Goal: Find specific page/section: Find specific page/section

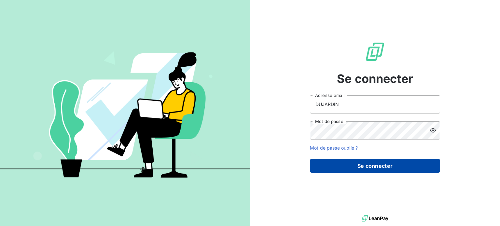
click at [359, 166] on button "Se connecter" at bounding box center [375, 166] width 130 height 14
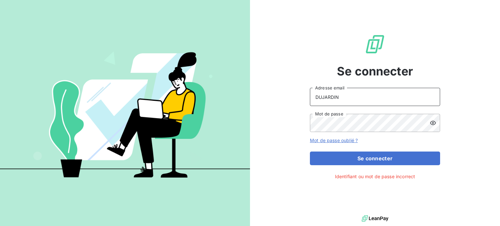
drag, startPoint x: 341, startPoint y: 96, endPoint x: 293, endPoint y: 95, distance: 48.2
click at [293, 95] on div "Se connecter DUJARDIN Adresse email Mot de passe Mot de passe oublié ? Se conne…" at bounding box center [375, 107] width 250 height 214
type input "[PERSON_NAME][EMAIL_ADDRESS][DOMAIN_NAME]"
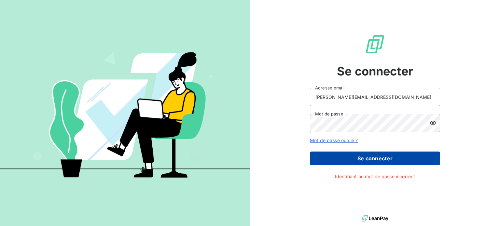
click at [373, 159] on button "Se connecter" at bounding box center [375, 159] width 130 height 14
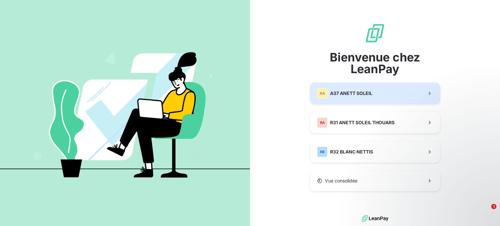
click at [370, 95] on span "A37 ANETT SOLEIL" at bounding box center [351, 93] width 42 height 7
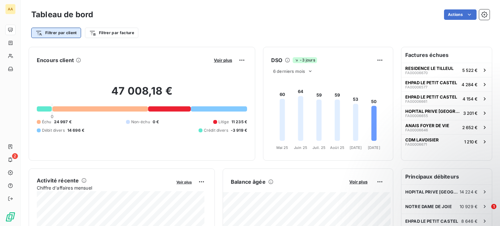
click at [69, 34] on html "AA 2 Tableau de bord Actions Filtrer par client Filtrer par facture Encours cli…" at bounding box center [250, 113] width 500 height 226
type input "e"
click at [72, 48] on input "residence" at bounding box center [79, 51] width 82 height 14
drag, startPoint x: 70, startPoint y: 50, endPoint x: 4, endPoint y: 50, distance: 66.4
click at [4, 50] on html "AA 2 Tableau de bord Actions Filtrer par client residence [PERSON_NAME] et séle…" at bounding box center [250, 113] width 500 height 226
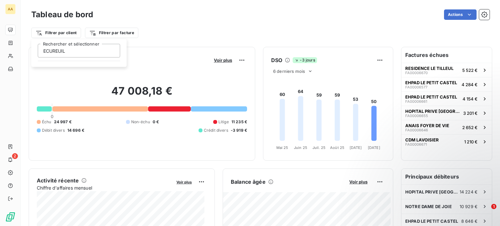
click at [24, 47] on html "AA 2 Tableau de bord Actions Filtrer par client ECUREUIL Rechercher et sélectio…" at bounding box center [250, 113] width 500 height 226
type input "E"
drag, startPoint x: 39, startPoint y: 52, endPoint x: 30, endPoint y: 53, distance: 9.5
click at [29, 53] on html "AA 2 Tableau de bord Actions Filtrer par client 1015 Rechercher et sélectionner…" at bounding box center [250, 113] width 500 height 226
type input "1"
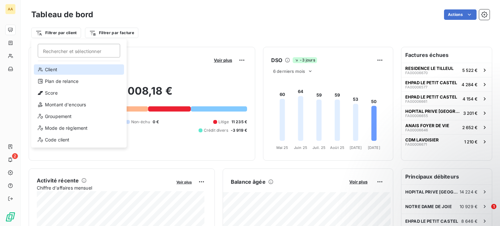
click at [50, 68] on div "Client" at bounding box center [79, 69] width 90 height 10
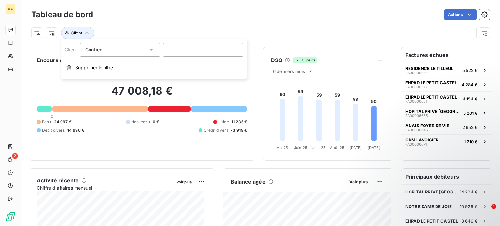
click at [104, 50] on span "Contient" at bounding box center [94, 50] width 19 height 6
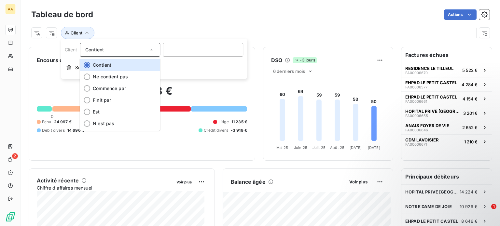
click at [104, 50] on span "Contient" at bounding box center [94, 50] width 19 height 6
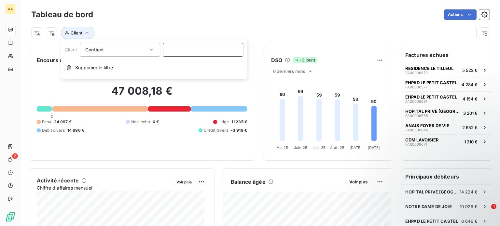
click at [182, 48] on input at bounding box center [203, 50] width 80 height 14
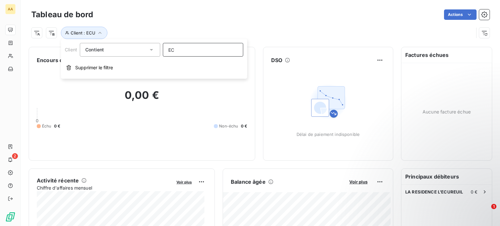
type input "E"
type input "R"
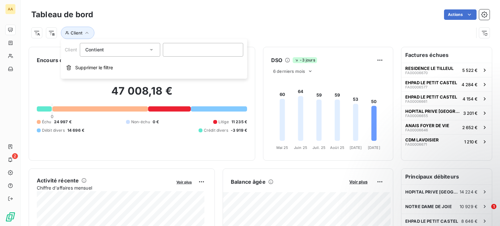
click at [152, 51] on icon at bounding box center [151, 50] width 7 height 7
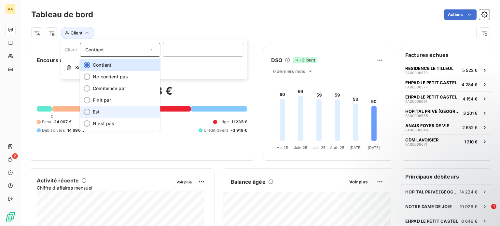
click at [115, 110] on li "Est" at bounding box center [120, 112] width 80 height 12
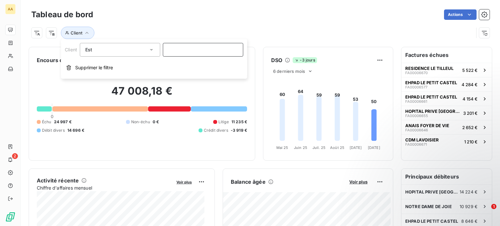
click at [173, 49] on input at bounding box center [203, 50] width 80 height 14
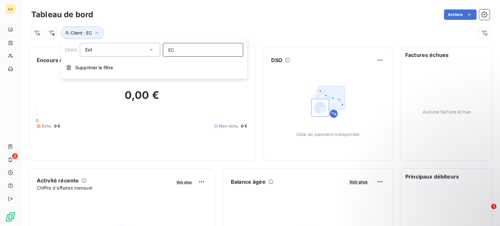
type input "E"
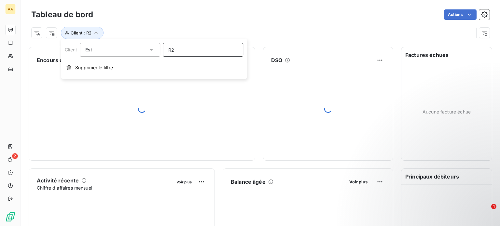
type input "R"
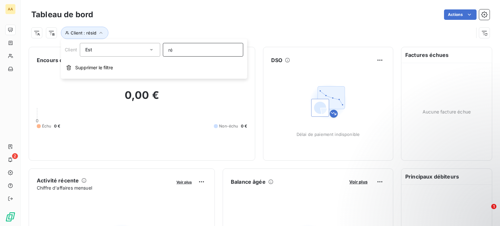
type input "r"
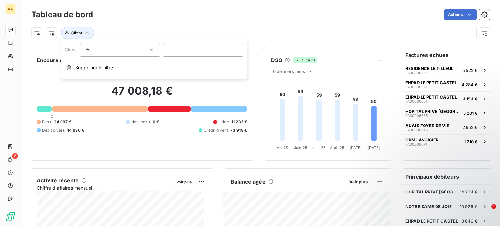
click at [150, 50] on icon at bounding box center [151, 50] width 7 height 7
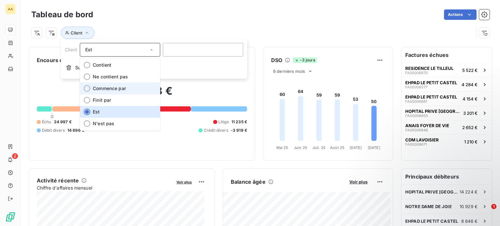
click at [134, 89] on li "Commence par" at bounding box center [120, 89] width 80 height 12
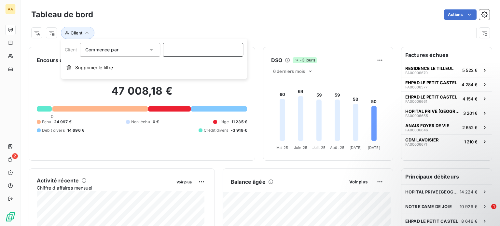
click at [173, 49] on input at bounding box center [203, 50] width 80 height 14
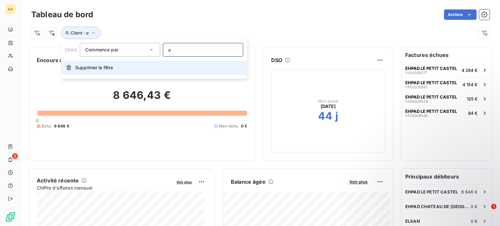
type input "e"
click at [92, 69] on span "Supprimer le filtre" at bounding box center [94, 67] width 38 height 7
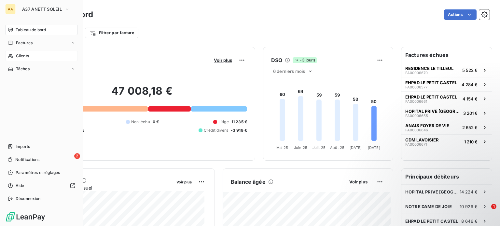
click at [18, 54] on span "Clients" at bounding box center [22, 56] width 13 height 6
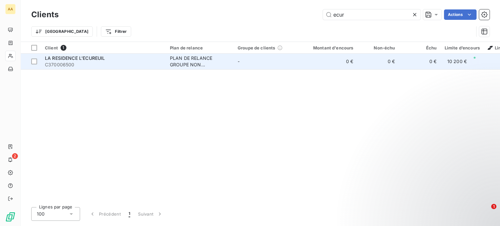
type input "ecur"
click at [66, 58] on span "LA RESIDENCE L'ECUREUIL" at bounding box center [75, 58] width 60 height 6
